Goal: Navigation & Orientation: Go to known website

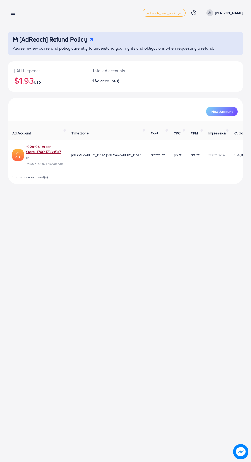
click at [51, 151] on link "1028106_Arban Store_1746117369537" at bounding box center [44, 149] width 37 height 11
click at [40, 152] on link "1028106_Arban Store_1746117369537" at bounding box center [44, 149] width 37 height 11
click at [50, 148] on link "1028106_Arban Store_1746117369537" at bounding box center [44, 149] width 37 height 11
